Goal: Obtain resource: Download file/media

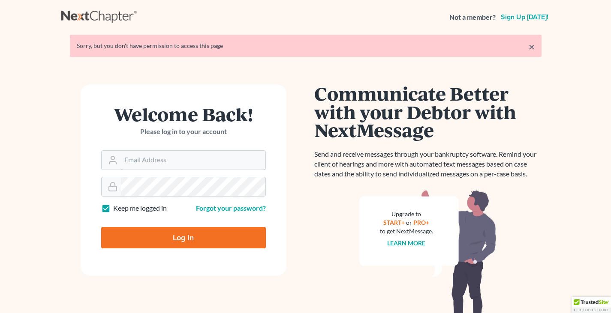
type input "[EMAIL_ADDRESS][DOMAIN_NAME]"
click at [183, 239] on input "Log In" at bounding box center [183, 237] width 165 height 21
type input "Thinking..."
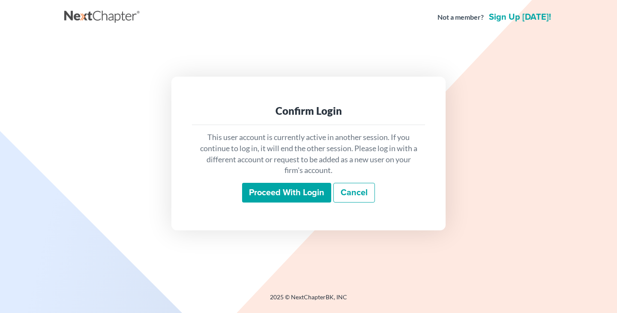
click at [293, 195] on input "Proceed with login" at bounding box center [286, 193] width 89 height 20
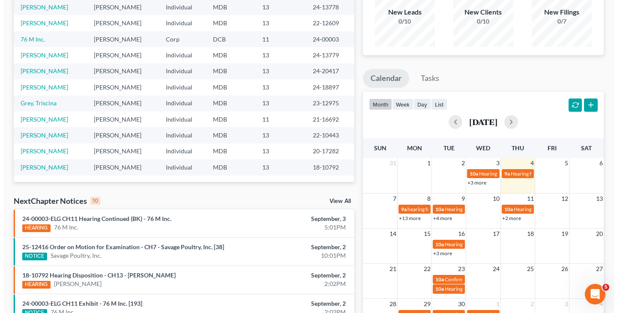
scroll to position [86, 0]
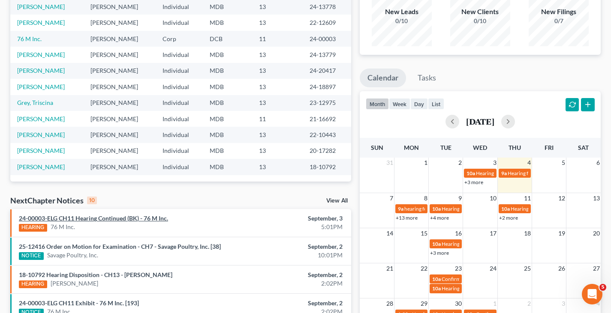
click at [109, 218] on link "24-00003-ELG CH11 Hearing Continued (BK) - 76 M Inc." at bounding box center [93, 218] width 149 height 7
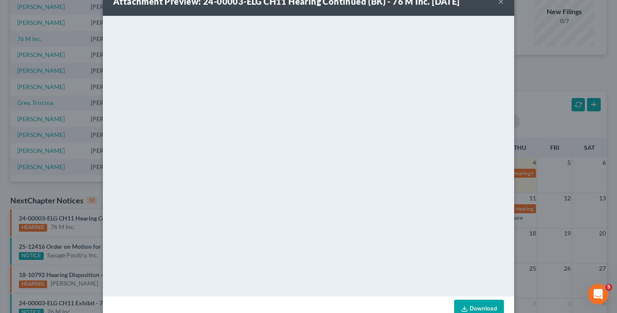
scroll to position [45, 0]
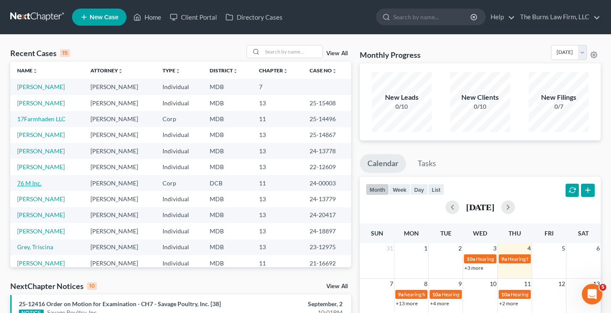
click at [27, 182] on link "76 M Inc." at bounding box center [29, 183] width 24 height 7
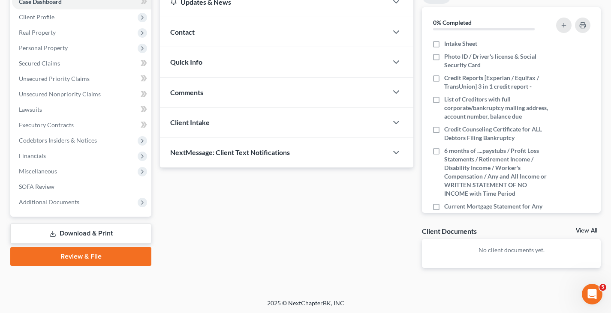
scroll to position [96, 0]
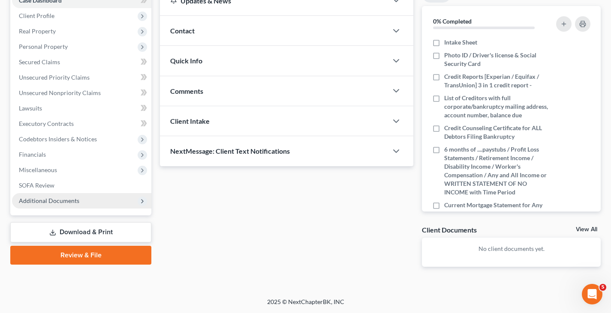
click at [53, 201] on span "Additional Documents" at bounding box center [49, 200] width 60 height 7
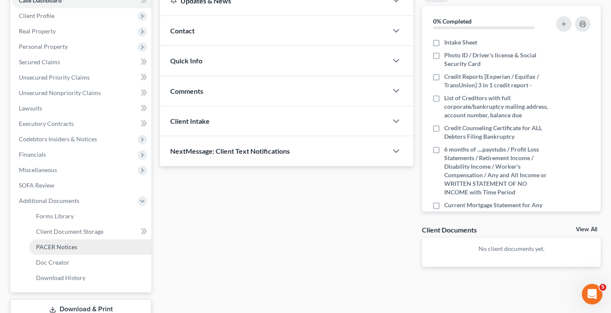
click at [63, 246] on span "PACER Notices" at bounding box center [56, 246] width 41 height 7
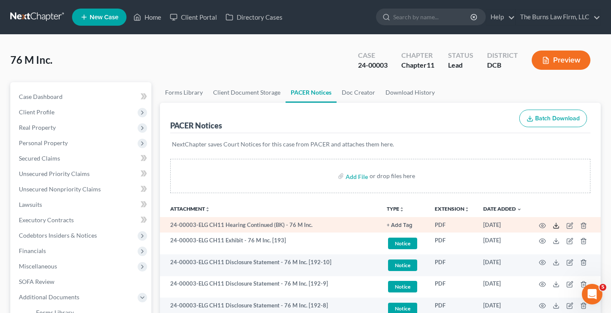
click at [556, 225] on icon at bounding box center [555, 225] width 7 height 7
